Goal: Information Seeking & Learning: Learn about a topic

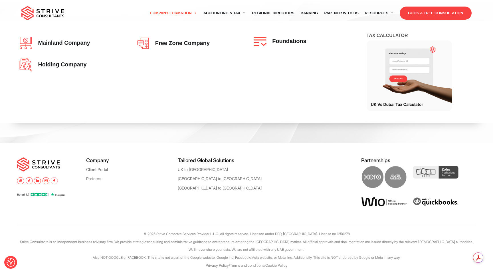
click at [176, 14] on link "Company Formation" at bounding box center [174, 13] width 54 height 16
